Goal: Communication & Community: Participate in discussion

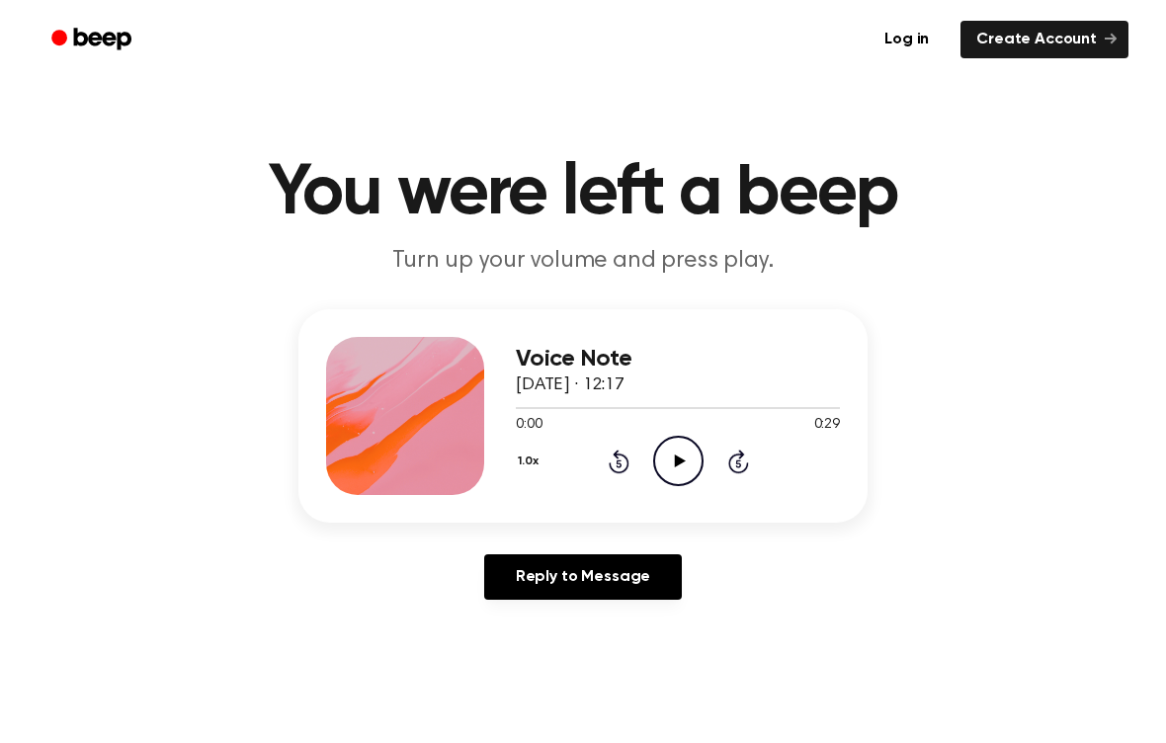
click at [671, 473] on icon "Play Audio" at bounding box center [678, 461] width 50 height 50
click at [693, 468] on icon "Play Audio" at bounding box center [678, 461] width 50 height 50
click at [672, 467] on icon "Play Audio" at bounding box center [678, 461] width 50 height 50
click at [674, 467] on icon at bounding box center [678, 461] width 9 height 13
click at [674, 467] on icon "Play Audio" at bounding box center [678, 461] width 50 height 50
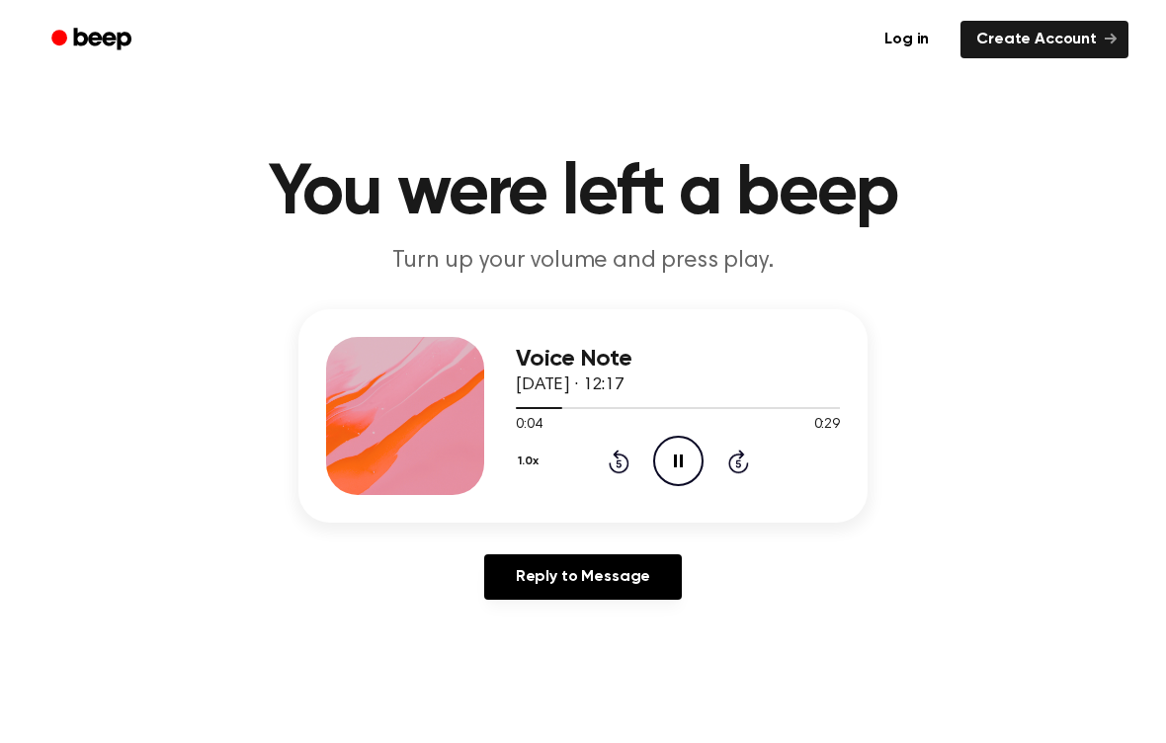
click at [672, 465] on icon "Pause Audio" at bounding box center [678, 461] width 50 height 50
click at [673, 465] on icon "Play Audio" at bounding box center [678, 461] width 50 height 50
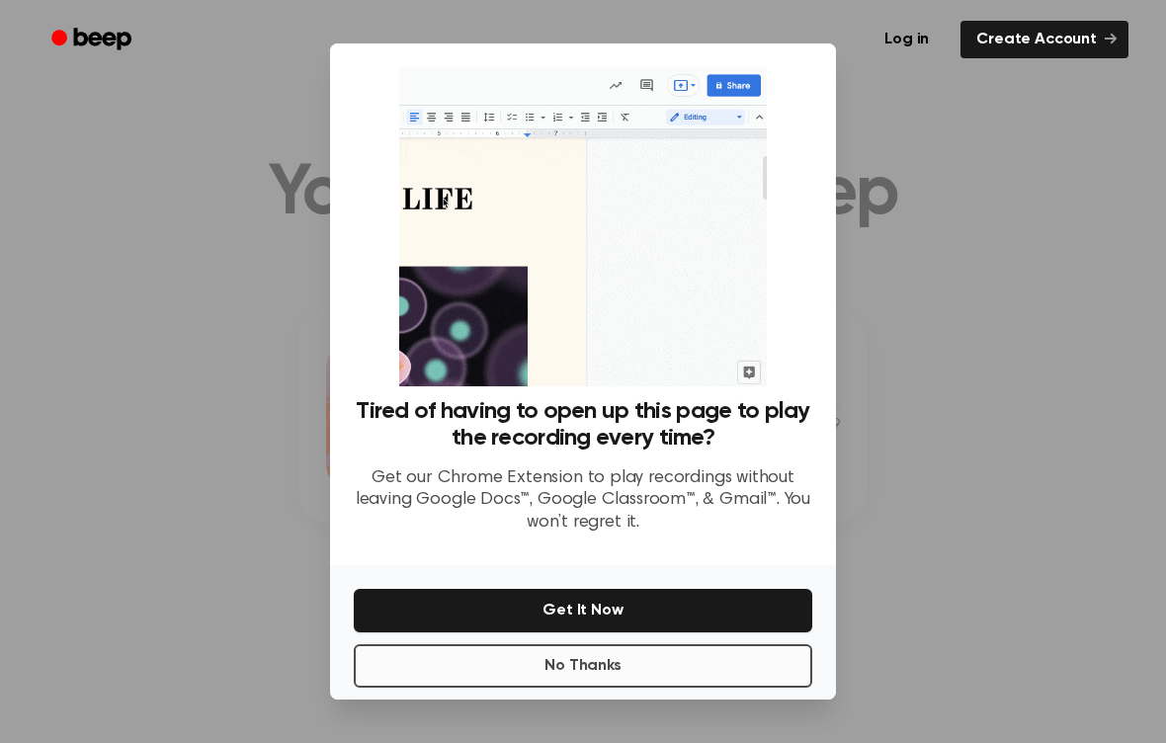
click at [639, 663] on button "No Thanks" at bounding box center [583, 665] width 459 height 43
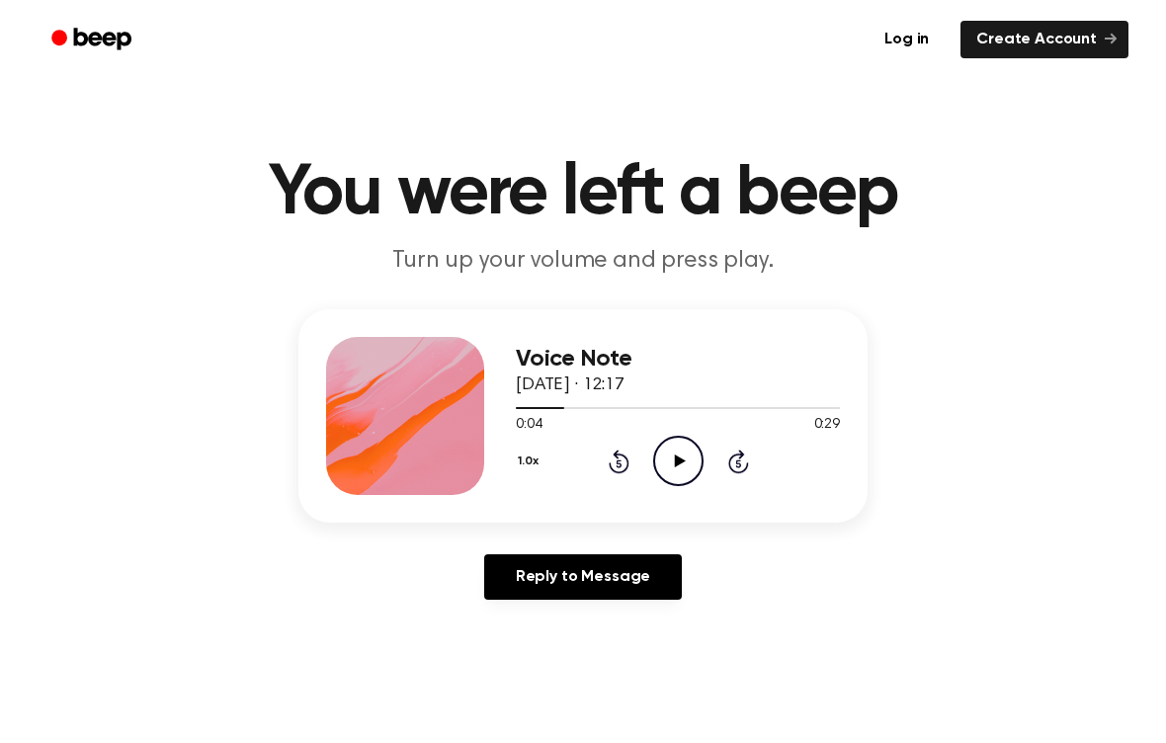
click at [666, 458] on icon "Play Audio" at bounding box center [678, 461] width 50 height 50
click at [667, 459] on icon "Pause Audio" at bounding box center [678, 461] width 50 height 50
click at [697, 460] on icon "Play Audio" at bounding box center [678, 461] width 50 height 50
click at [697, 460] on icon "Pause Audio" at bounding box center [678, 461] width 50 height 50
click at [694, 454] on icon "Play Audio" at bounding box center [678, 461] width 50 height 50
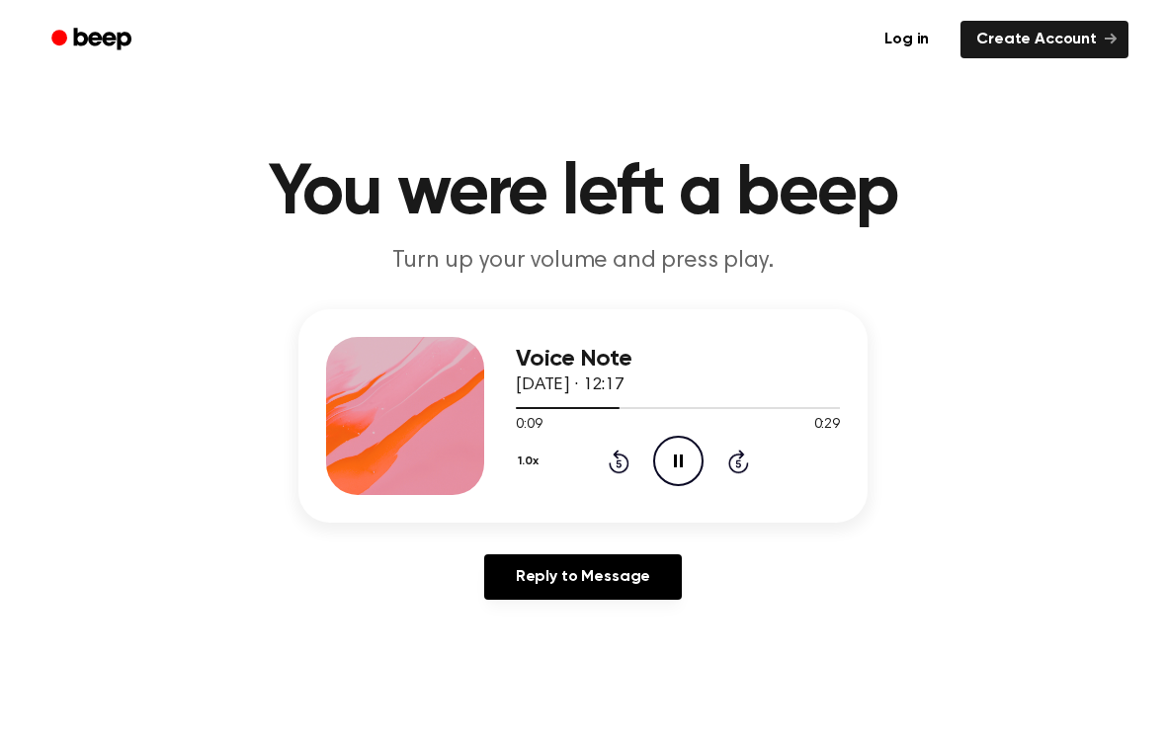
click at [694, 453] on icon "Pause Audio" at bounding box center [678, 461] width 50 height 50
click at [676, 459] on icon at bounding box center [679, 461] width 11 height 13
click at [610, 467] on icon at bounding box center [619, 462] width 21 height 24
click at [675, 456] on icon at bounding box center [678, 461] width 9 height 13
click at [629, 461] on div "1.0x Rewind 5 seconds Play Audio Skip 5 seconds" at bounding box center [678, 461] width 324 height 50
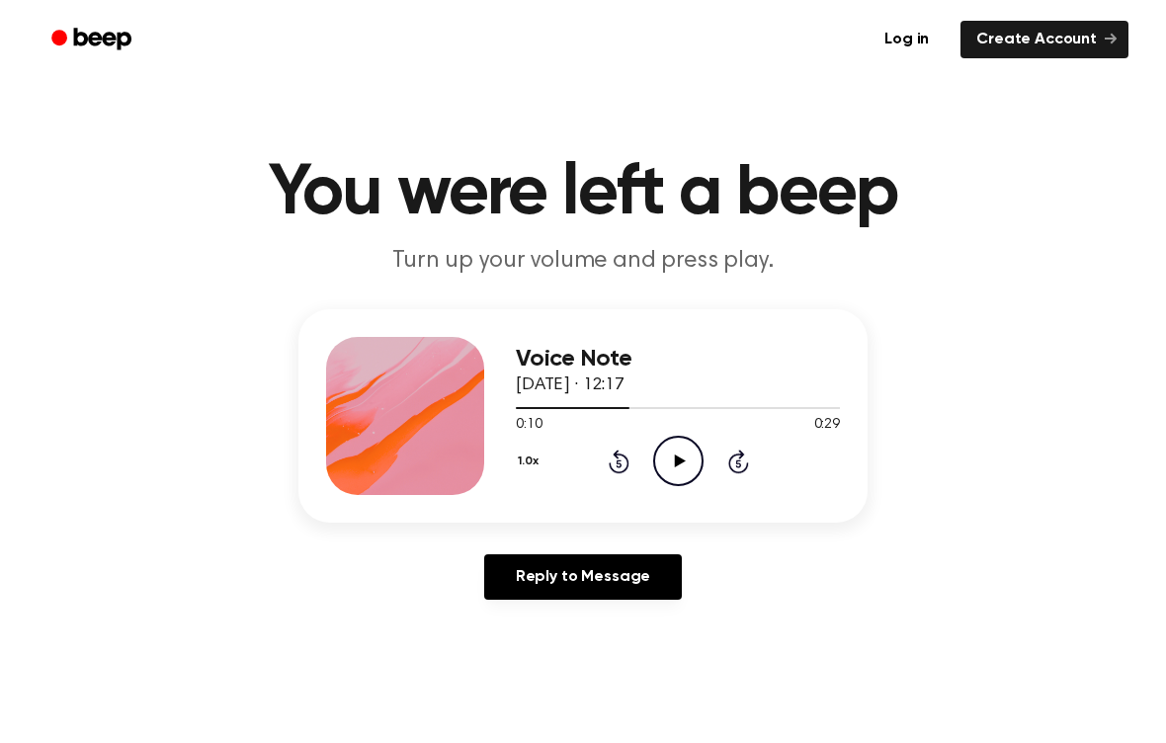
click at [617, 461] on icon "Rewind 5 seconds" at bounding box center [619, 462] width 22 height 26
click at [671, 458] on icon "Play Audio" at bounding box center [678, 461] width 50 height 50
click at [606, 464] on div "1.0x Rewind 5 seconds Pause Audio Skip 5 seconds" at bounding box center [678, 461] width 324 height 50
click at [611, 464] on icon at bounding box center [619, 462] width 21 height 24
click at [612, 464] on icon "Rewind 5 seconds" at bounding box center [619, 462] width 22 height 26
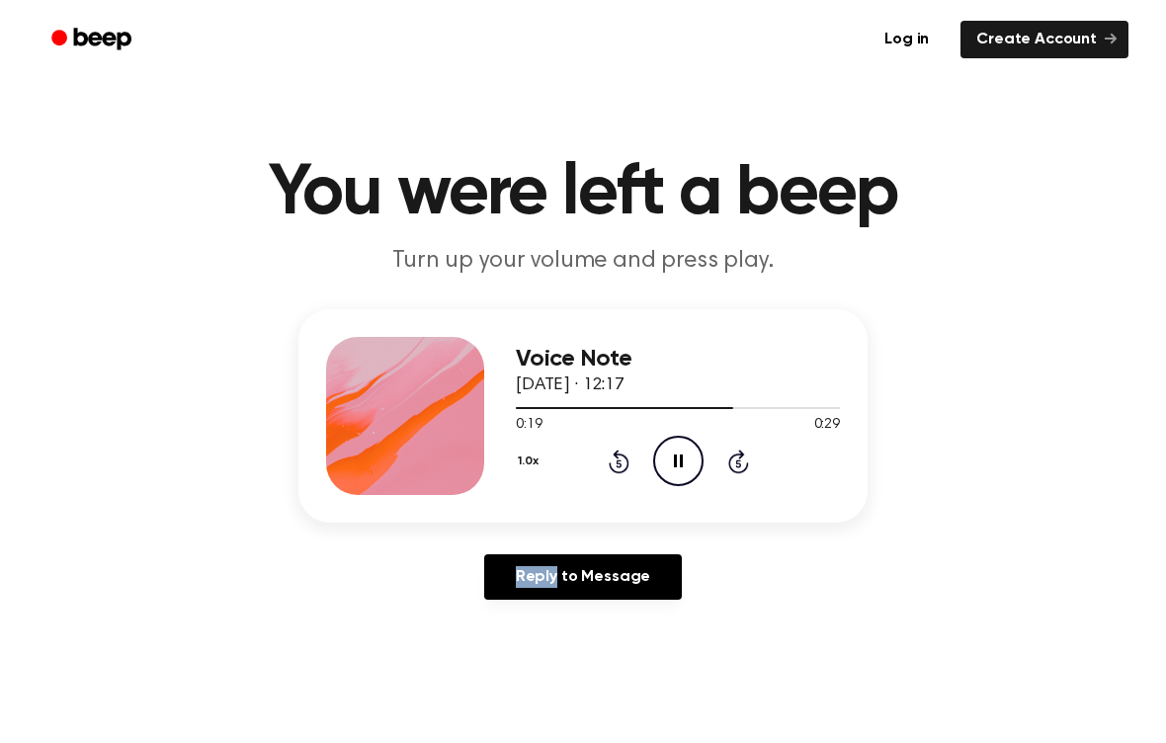
click at [626, 465] on icon at bounding box center [619, 462] width 21 height 24
click at [622, 462] on icon "Rewind 5 seconds" at bounding box center [619, 462] width 22 height 26
click at [619, 460] on icon at bounding box center [618, 463] width 5 height 8
click at [620, 460] on icon at bounding box center [618, 463] width 5 height 8
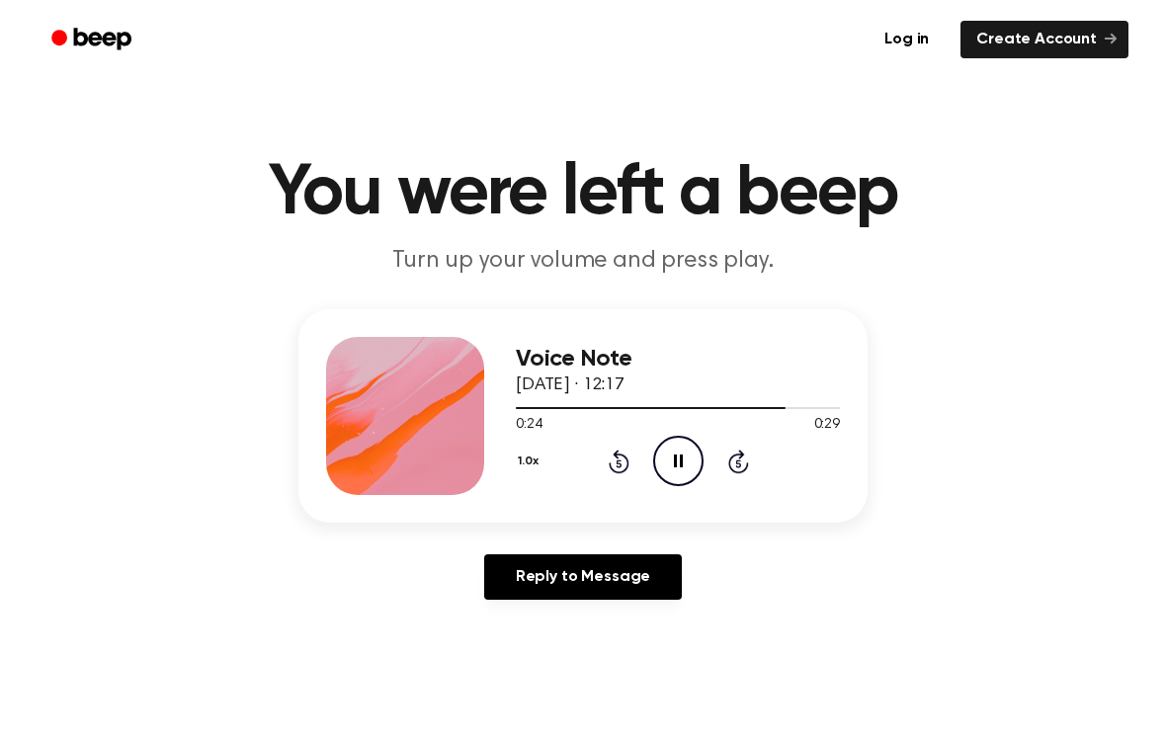
click at [620, 460] on icon at bounding box center [618, 463] width 5 height 8
click at [605, 464] on div "1.0x Rewind 5 seconds Pause Audio Skip 5 seconds" at bounding box center [678, 461] width 324 height 50
click at [616, 460] on icon "Rewind 5 seconds" at bounding box center [619, 462] width 22 height 26
click at [619, 457] on icon "Rewind 5 seconds" at bounding box center [619, 462] width 22 height 26
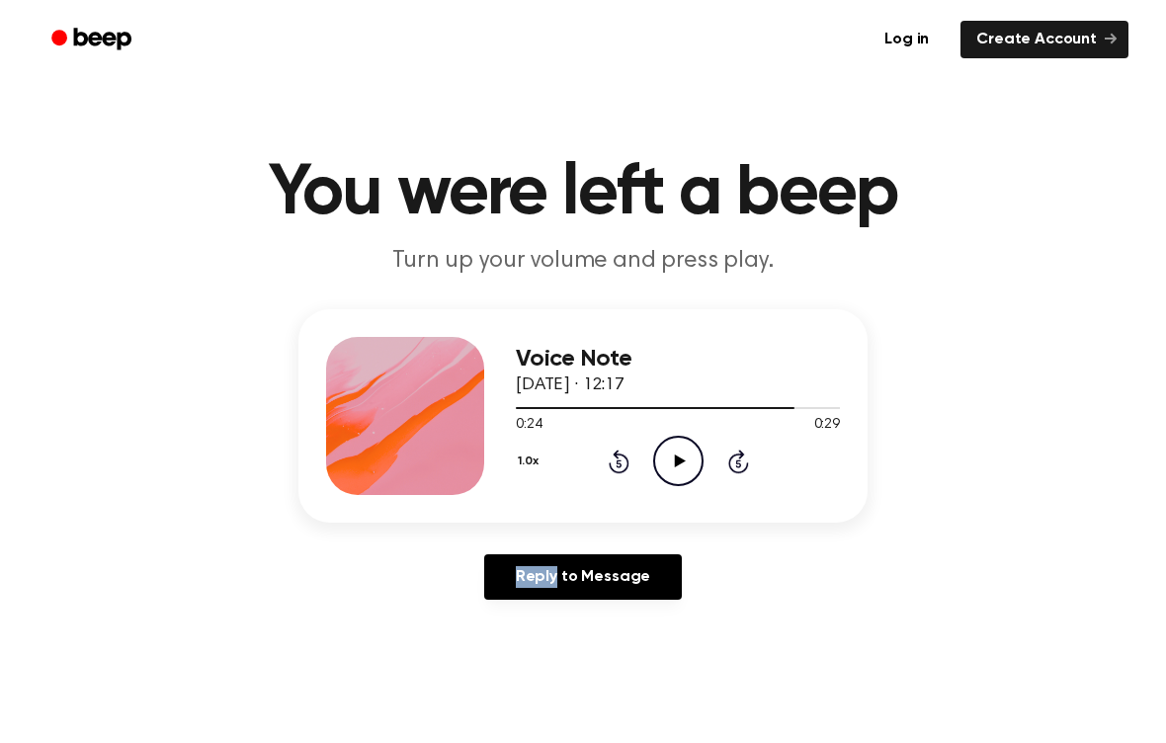
click at [619, 457] on icon "Rewind 5 seconds" at bounding box center [619, 462] width 22 height 26
click at [616, 456] on icon at bounding box center [619, 462] width 21 height 24
click at [669, 462] on icon "Play Audio" at bounding box center [678, 461] width 50 height 50
click at [620, 455] on icon at bounding box center [619, 462] width 21 height 24
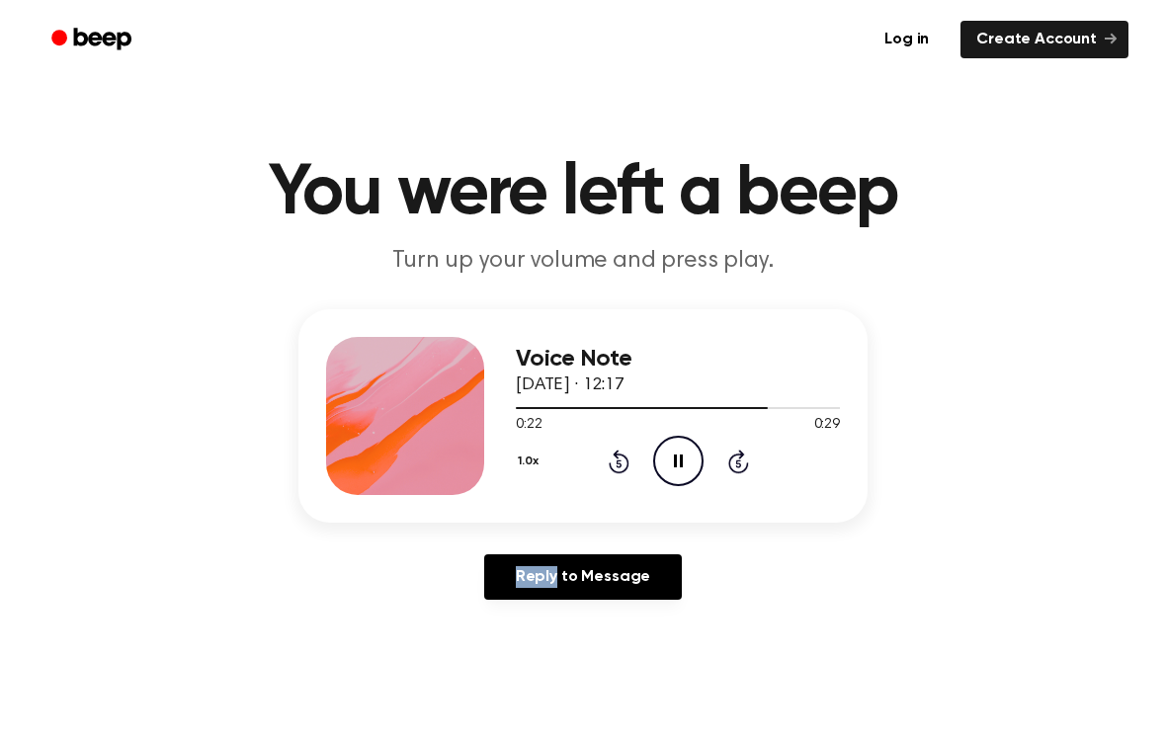
click at [620, 455] on icon at bounding box center [619, 462] width 21 height 24
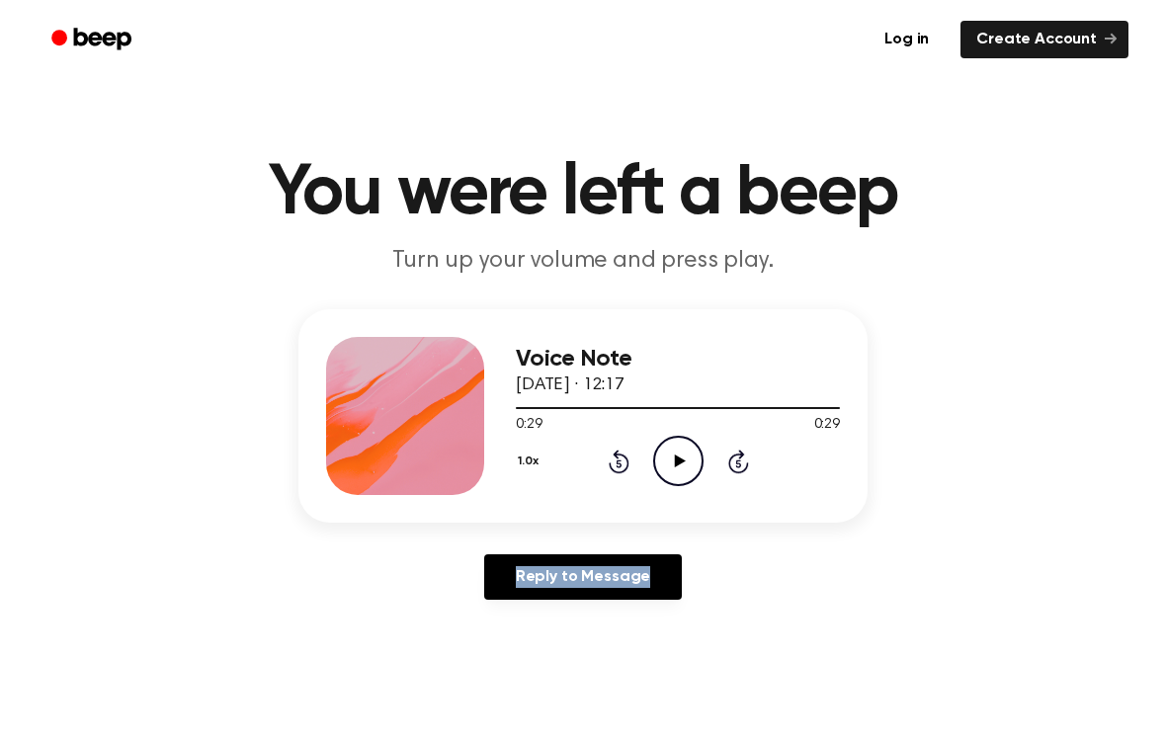
click at [604, 463] on div "1.0x Rewind 5 seconds Play Audio Skip 5 seconds" at bounding box center [678, 461] width 324 height 50
click at [618, 461] on icon at bounding box center [618, 463] width 5 height 8
click at [727, 475] on div "1.0x Rewind 5 seconds Play Audio Skip 5 seconds" at bounding box center [678, 461] width 324 height 50
click at [683, 461] on icon at bounding box center [679, 461] width 11 height 13
click at [615, 459] on icon "Rewind 5 seconds" at bounding box center [619, 462] width 22 height 26
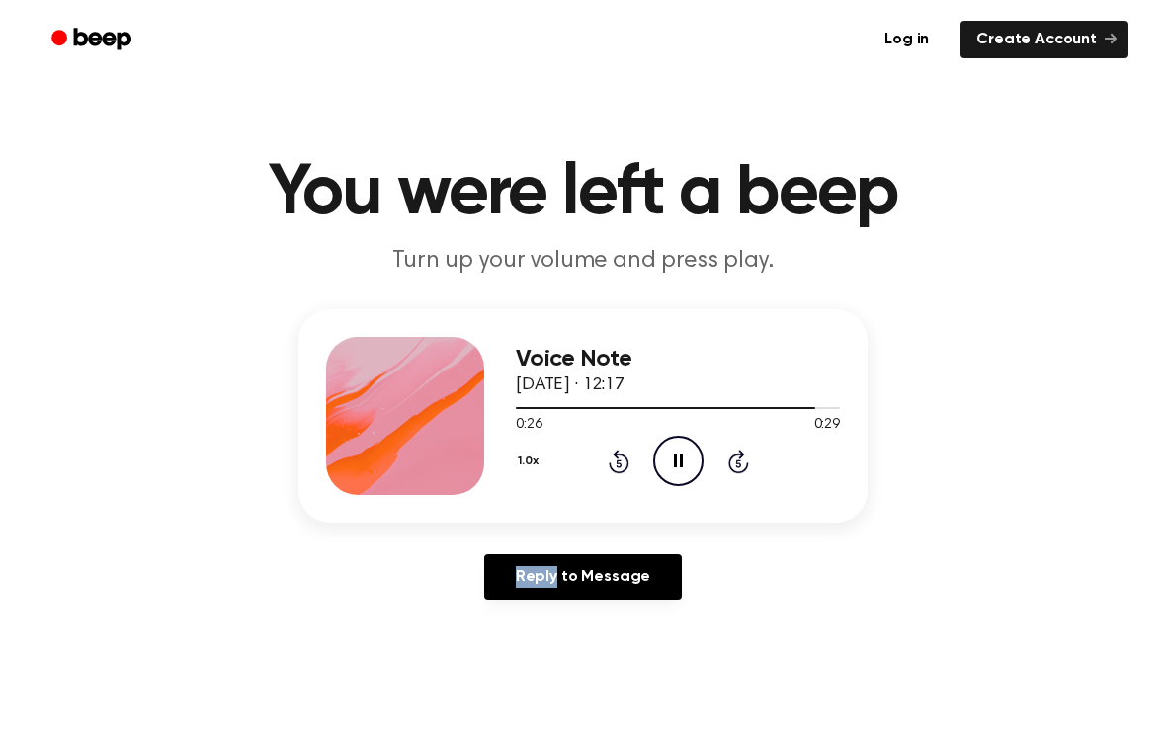
click at [615, 459] on icon "Rewind 5 seconds" at bounding box center [619, 462] width 22 height 26
click at [683, 461] on icon at bounding box center [679, 461] width 11 height 13
click at [678, 457] on icon "Play Audio" at bounding box center [678, 461] width 50 height 50
